Goal: Obtain resource: Obtain resource

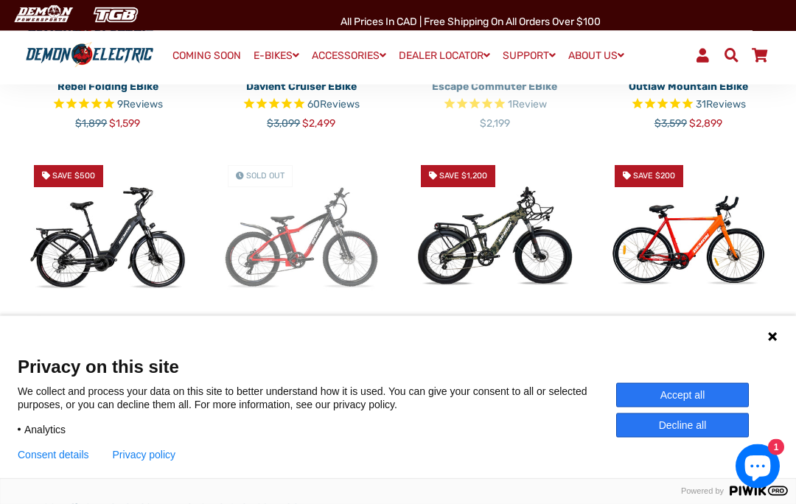
scroll to position [795, 0]
click at [187, 251] on img at bounding box center [108, 239] width 172 height 172
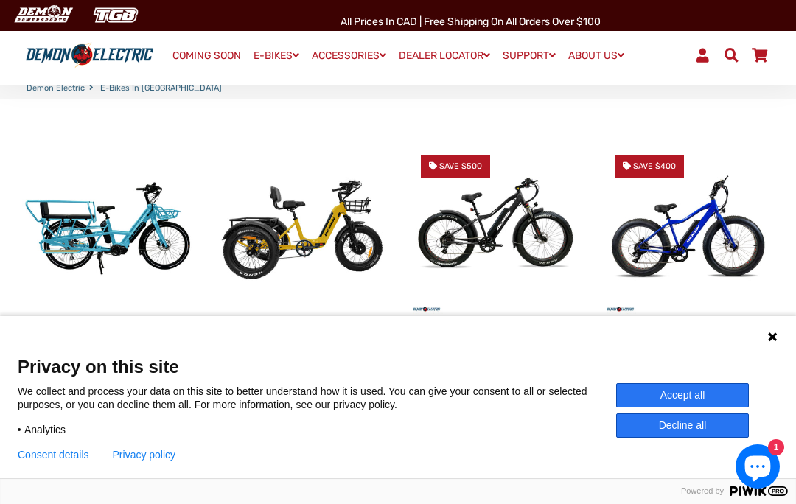
scroll to position [330, 0]
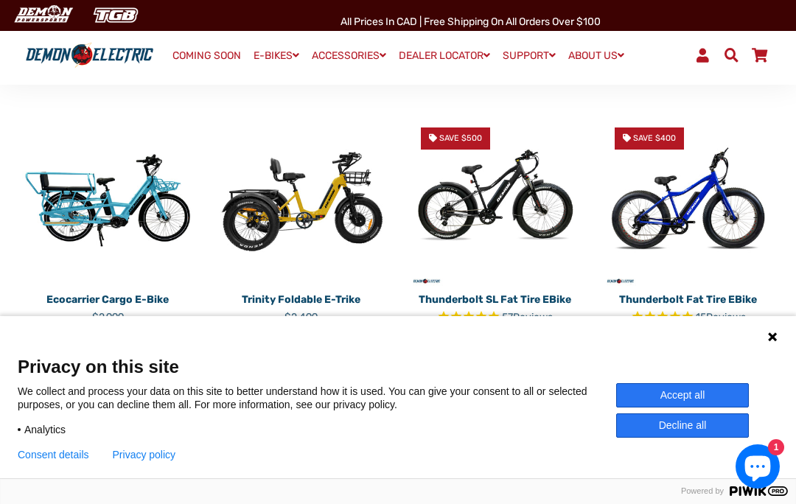
click at [768, 343] on icon at bounding box center [773, 337] width 12 height 12
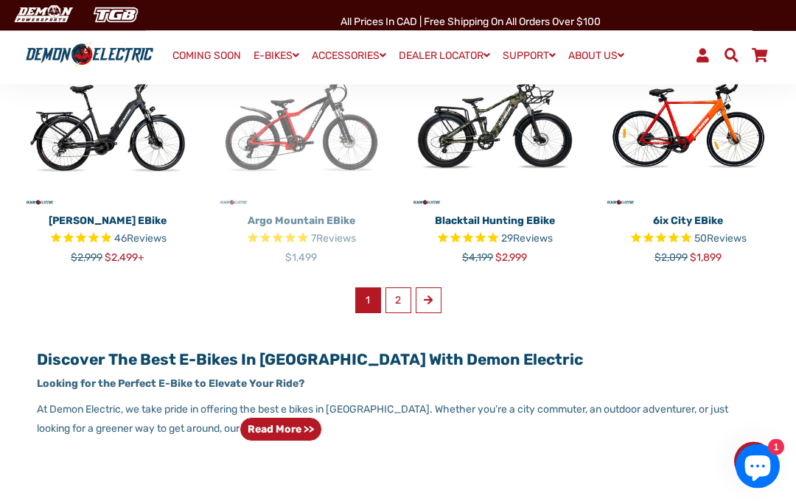
scroll to position [911, 0]
click at [407, 287] on link "2" at bounding box center [398, 300] width 26 height 26
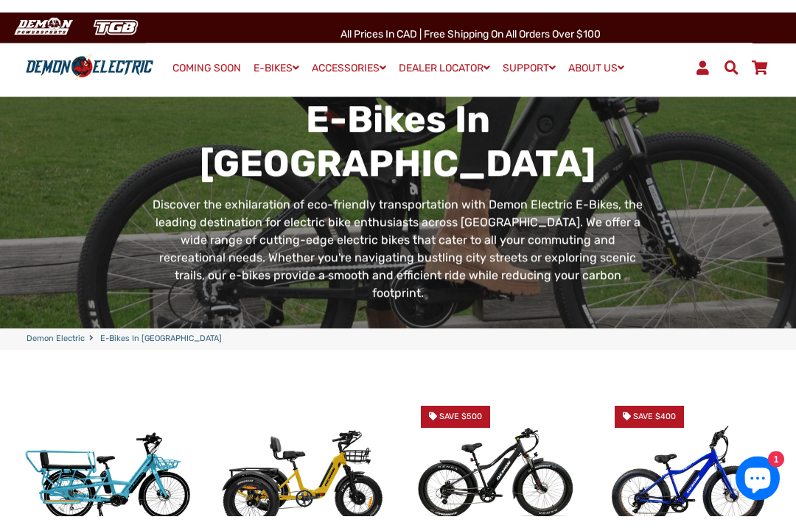
scroll to position [0, 0]
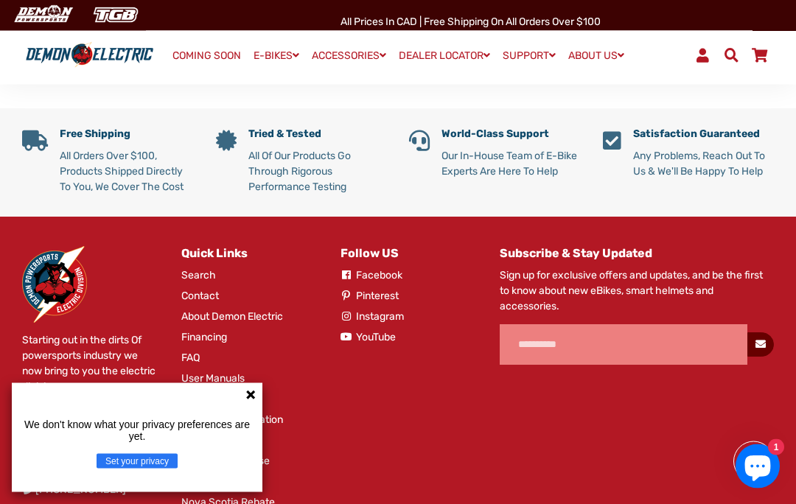
scroll to position [848, 0]
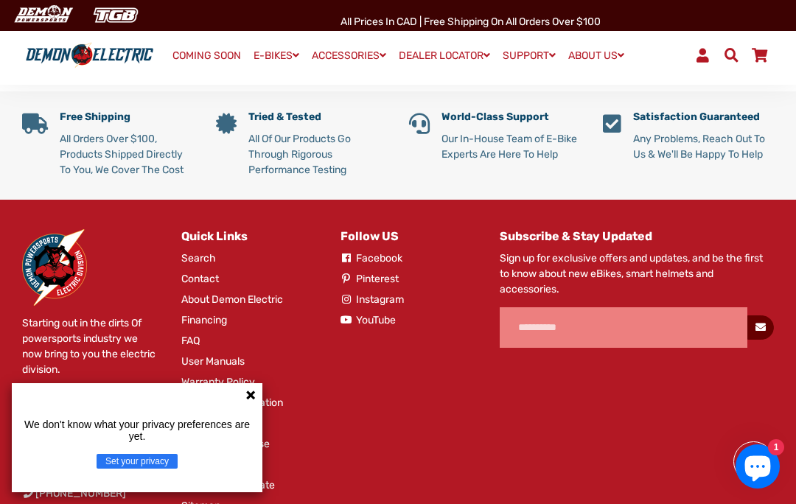
click at [243, 464] on div "We don't know what your privacy preferences are yet. Set your privacy" at bounding box center [137, 437] width 251 height 109
click at [248, 401] on icon at bounding box center [251, 395] width 12 height 12
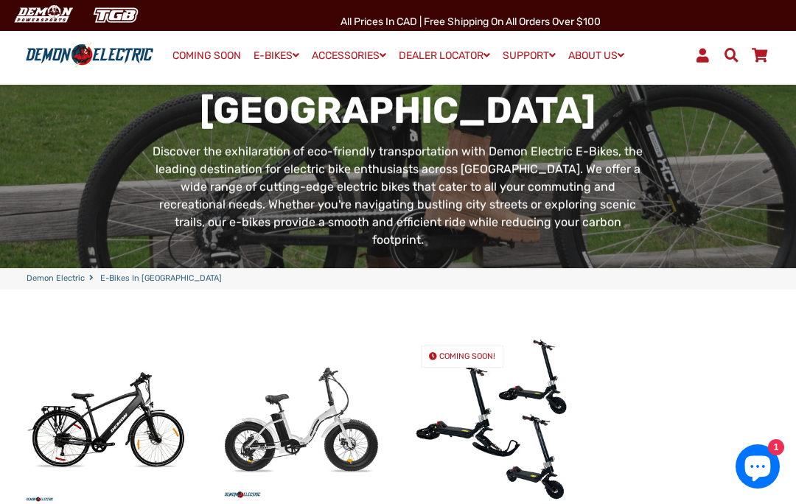
scroll to position [0, 0]
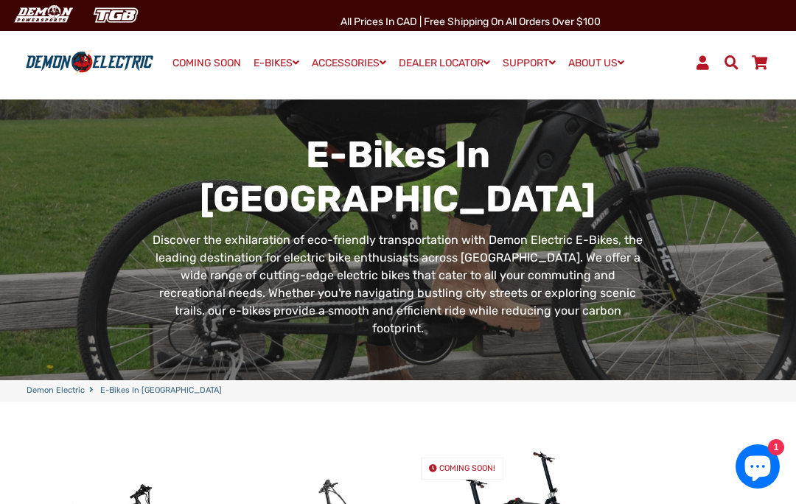
click at [129, 231] on div "E-Bikes in Canada Discover the exhilaration of eco-friendly transportation with…" at bounding box center [387, 246] width 516 height 226
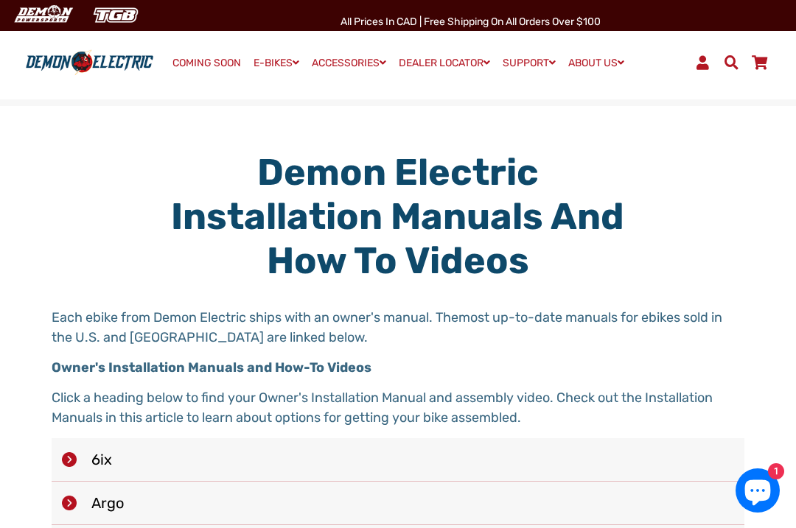
click at [725, 60] on span at bounding box center [731, 62] width 18 height 14
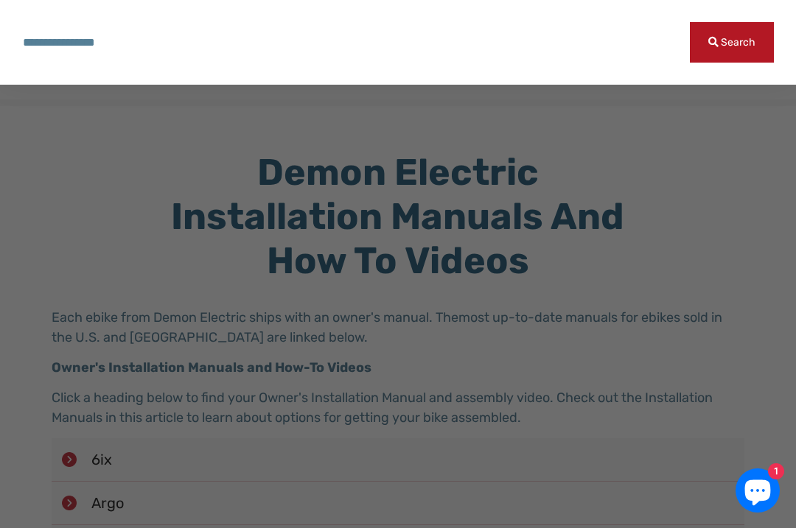
click at [156, 51] on input "Search our store" at bounding box center [356, 42] width 668 height 41
type input "***"
click at [732, 42] on button "Search" at bounding box center [732, 42] width 84 height 41
click at [103, 465] on div at bounding box center [398, 264] width 796 height 528
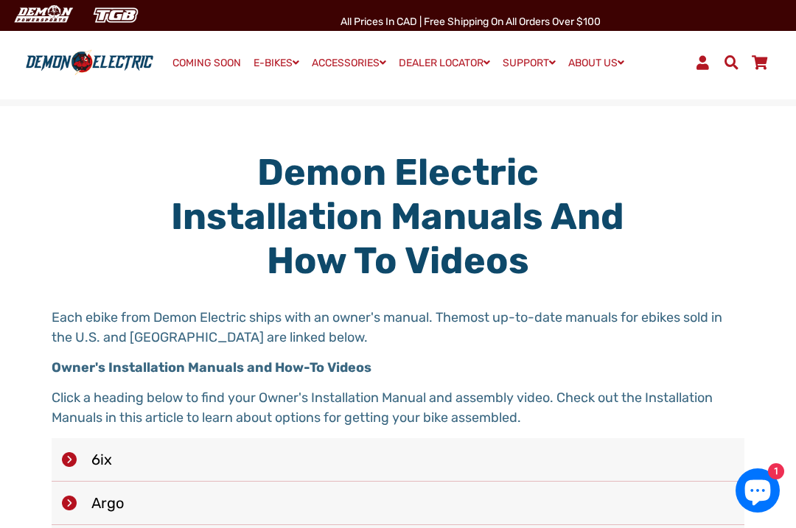
click at [94, 462] on li "6ix" at bounding box center [398, 460] width 693 height 43
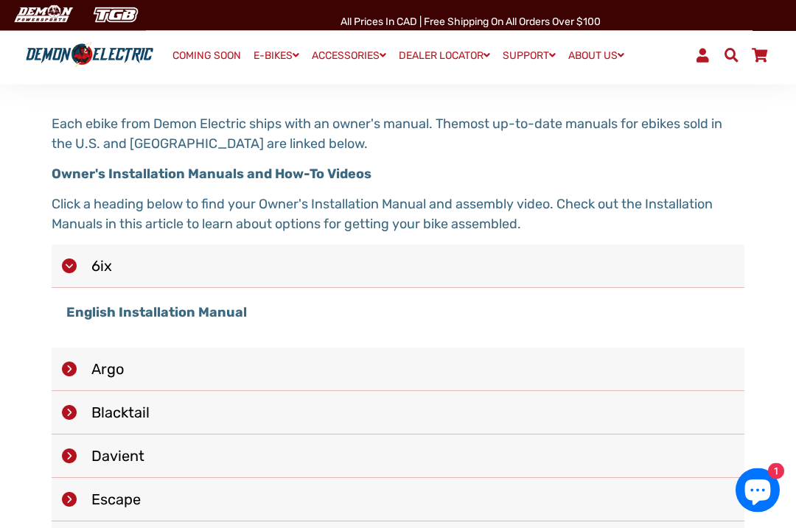
scroll to position [194, 0]
click at [207, 305] on strong "English Installation Manual" at bounding box center [156, 312] width 181 height 16
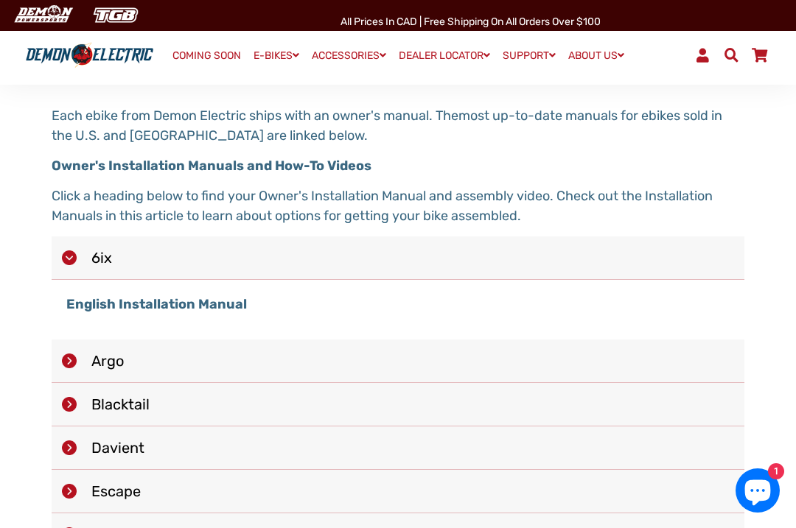
click at [134, 362] on li "Argo" at bounding box center [398, 361] width 693 height 43
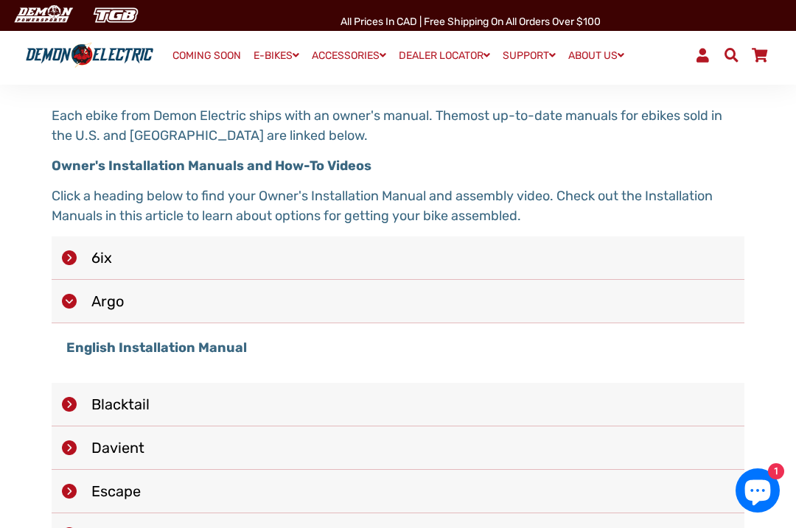
click at [212, 346] on strong "English Installation Manual" at bounding box center [156, 348] width 181 height 16
click at [142, 401] on li "Blacktail" at bounding box center [398, 404] width 693 height 43
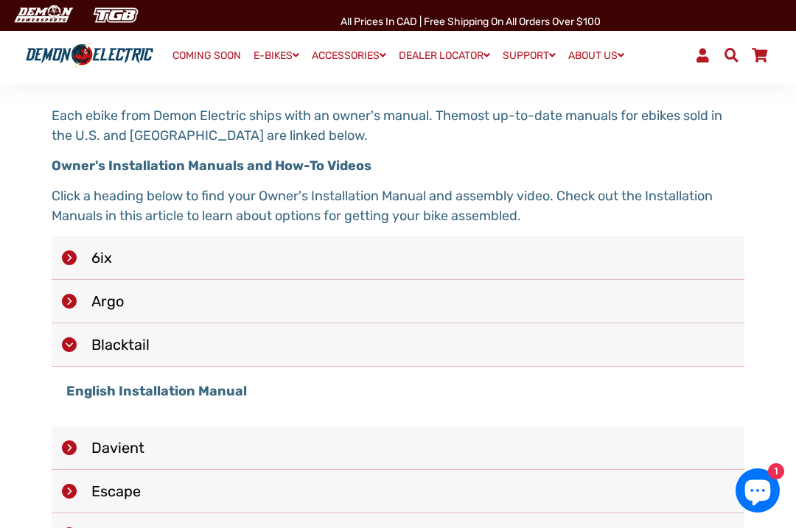
click at [202, 391] on strong "English Installation Manual" at bounding box center [156, 391] width 181 height 16
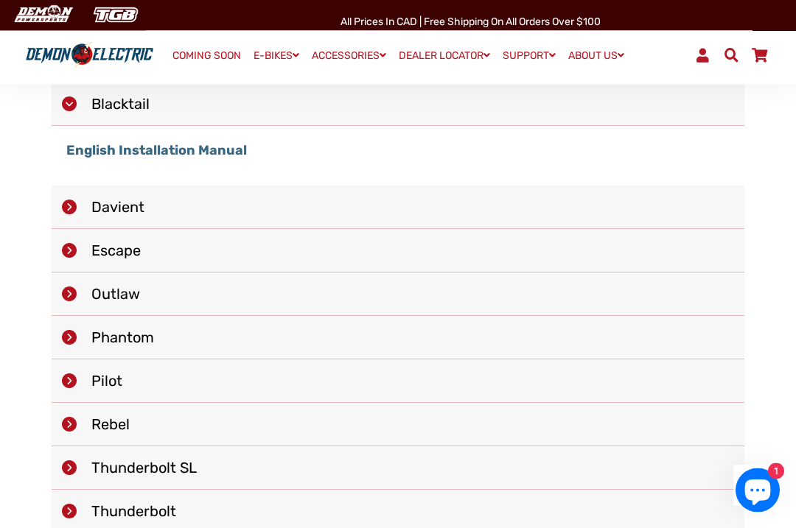
scroll to position [443, 0]
click at [165, 384] on li "Pilot" at bounding box center [398, 381] width 693 height 43
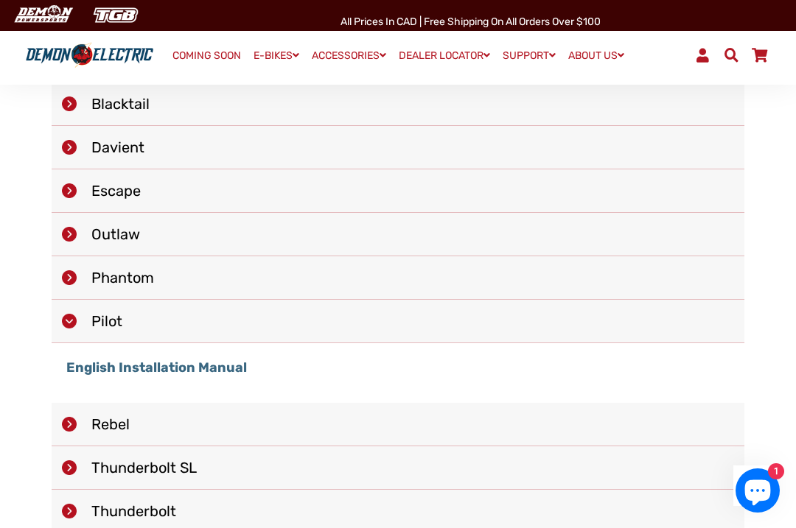
click at [220, 366] on strong "English Installation Manual" at bounding box center [156, 368] width 181 height 16
